Goal: Task Accomplishment & Management: Manage account settings

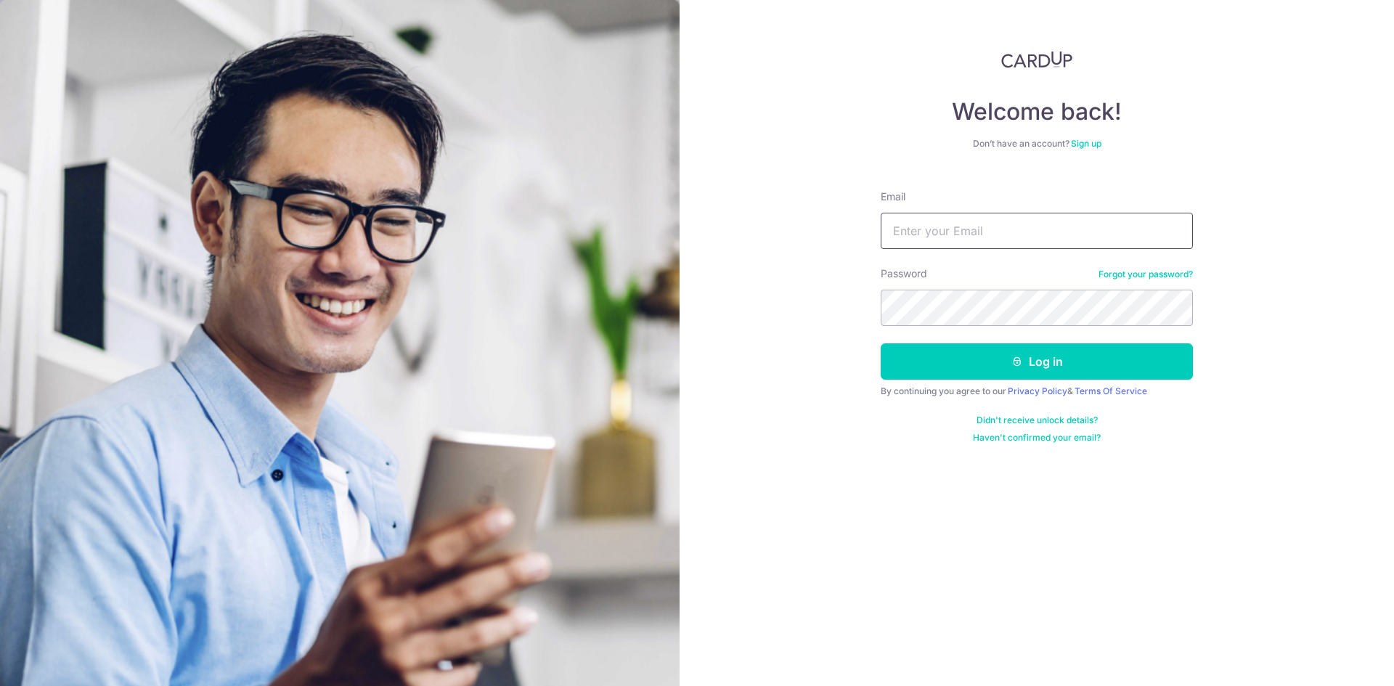
click at [1004, 241] on input "Email" at bounding box center [1037, 231] width 312 height 36
type input "emmtan@gmail.com"
click at [881, 344] on button "Log in" at bounding box center [1037, 362] width 312 height 36
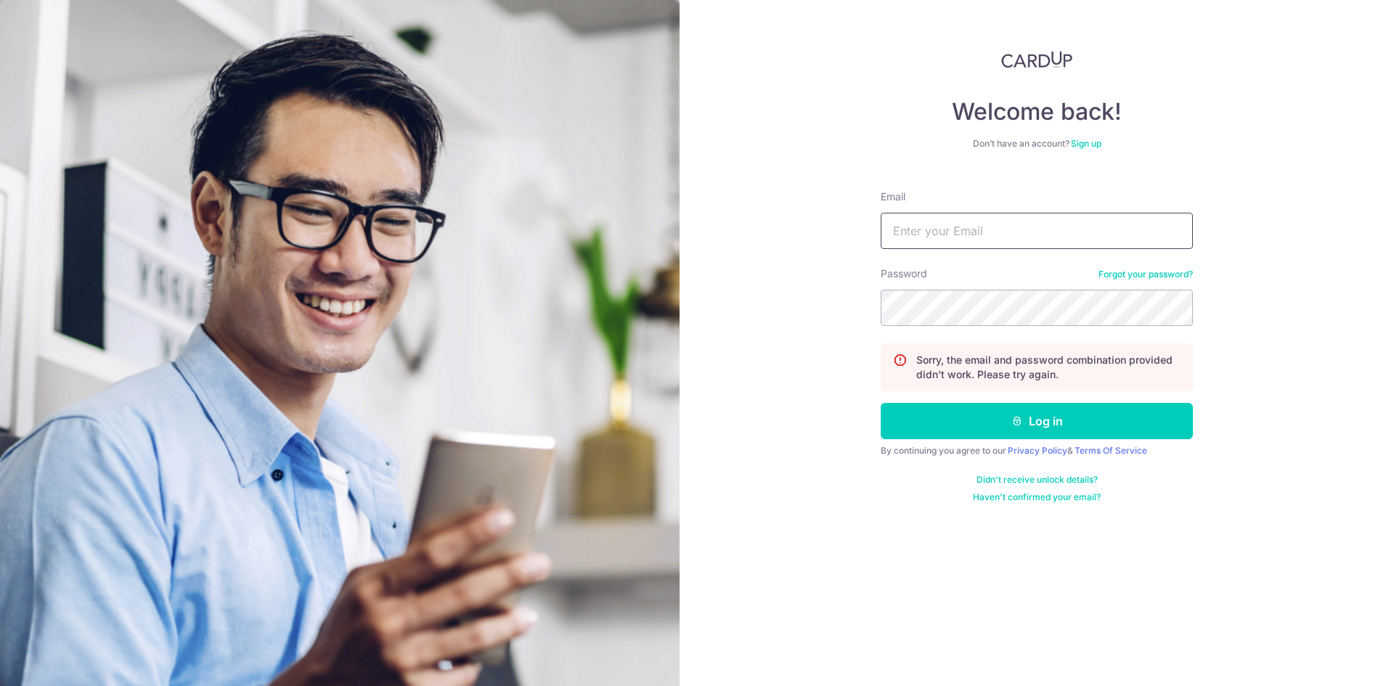
click at [1010, 221] on input "Email" at bounding box center [1037, 231] width 312 height 36
click at [920, 231] on input "emmtan@gmail.com" at bounding box center [1037, 231] width 312 height 36
click at [938, 231] on input "emmytan@gmail.com" at bounding box center [1037, 231] width 312 height 36
type input "[EMAIL_ADDRESS][DOMAIN_NAME]"
click at [881, 403] on button "Log in" at bounding box center [1037, 421] width 312 height 36
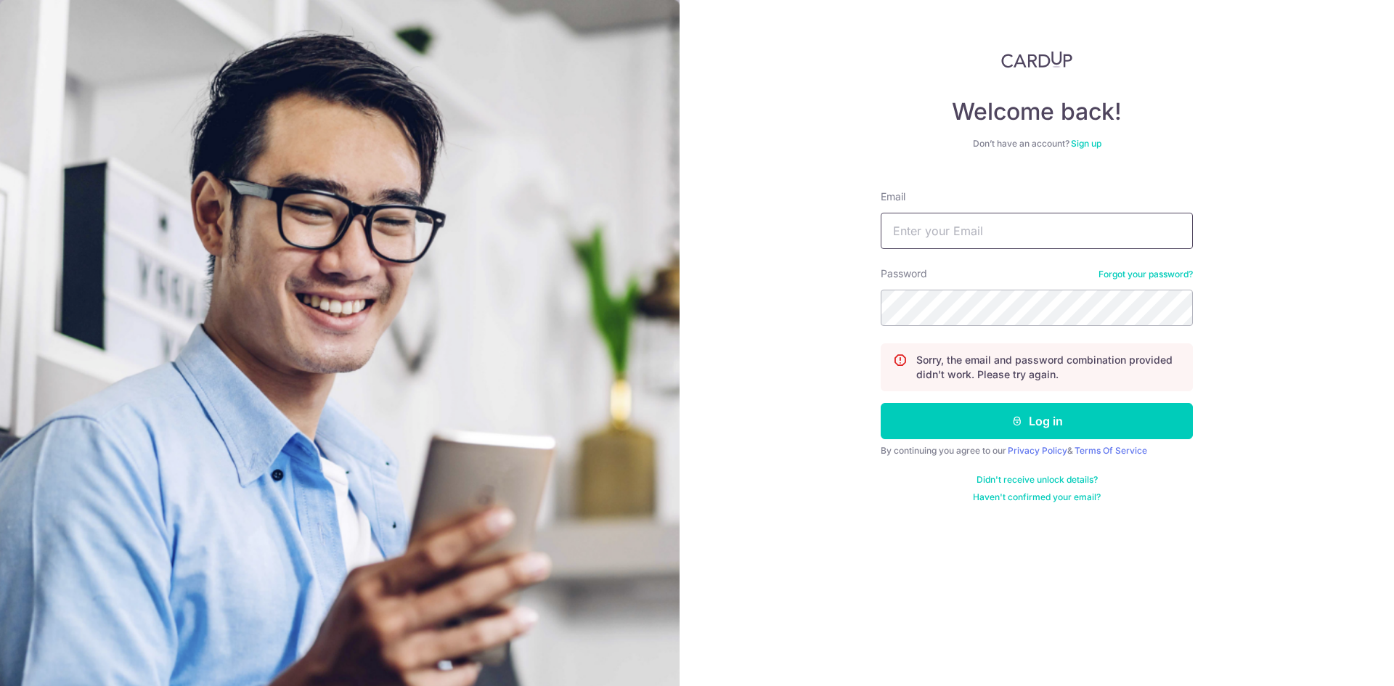
click at [958, 232] on input "Email" at bounding box center [1037, 231] width 312 height 36
type input "[EMAIL_ADDRESS][DOMAIN_NAME]"
click at [881, 403] on button "Log in" at bounding box center [1037, 421] width 312 height 36
